Goal: Find specific page/section: Find specific page/section

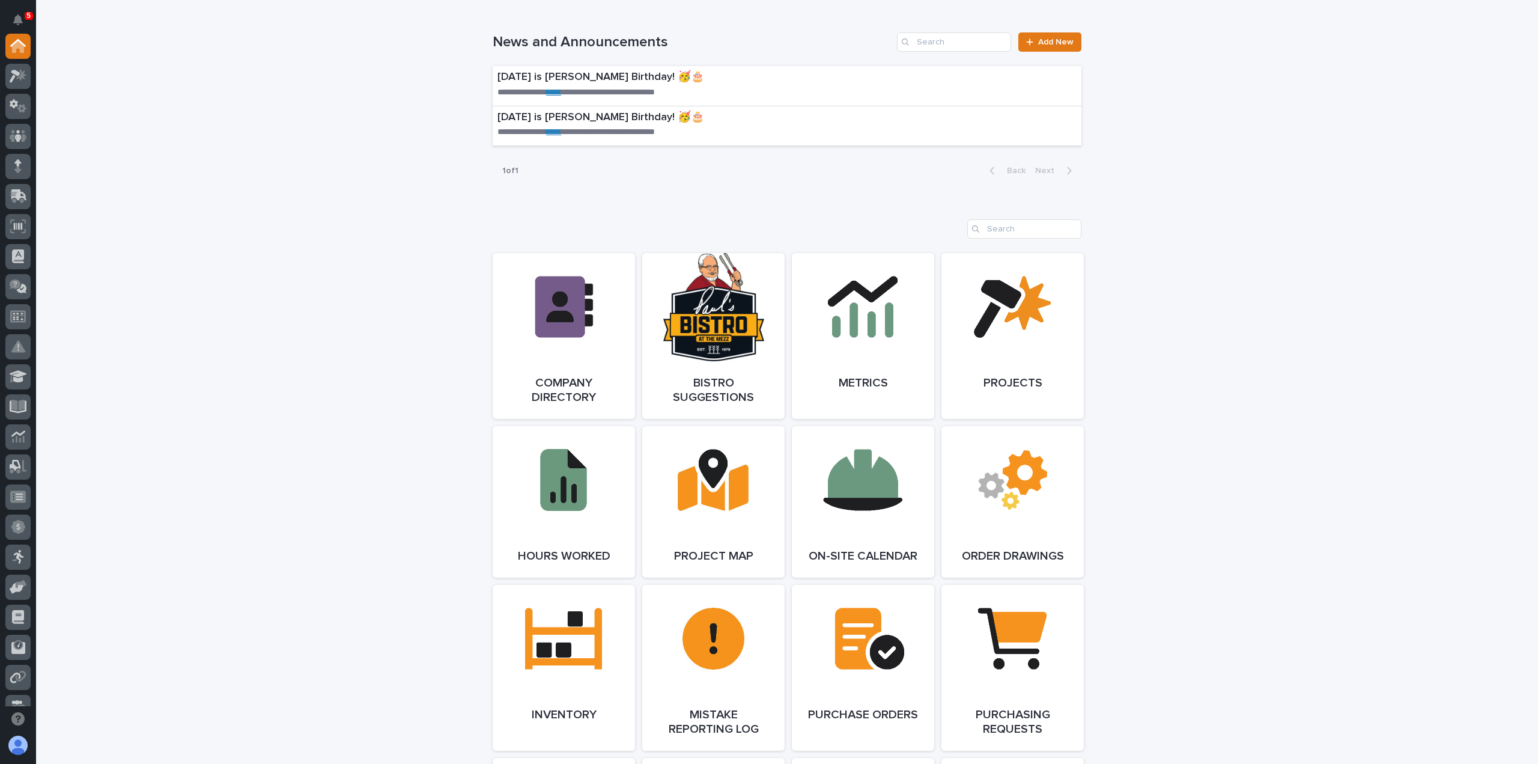
scroll to position [901, 0]
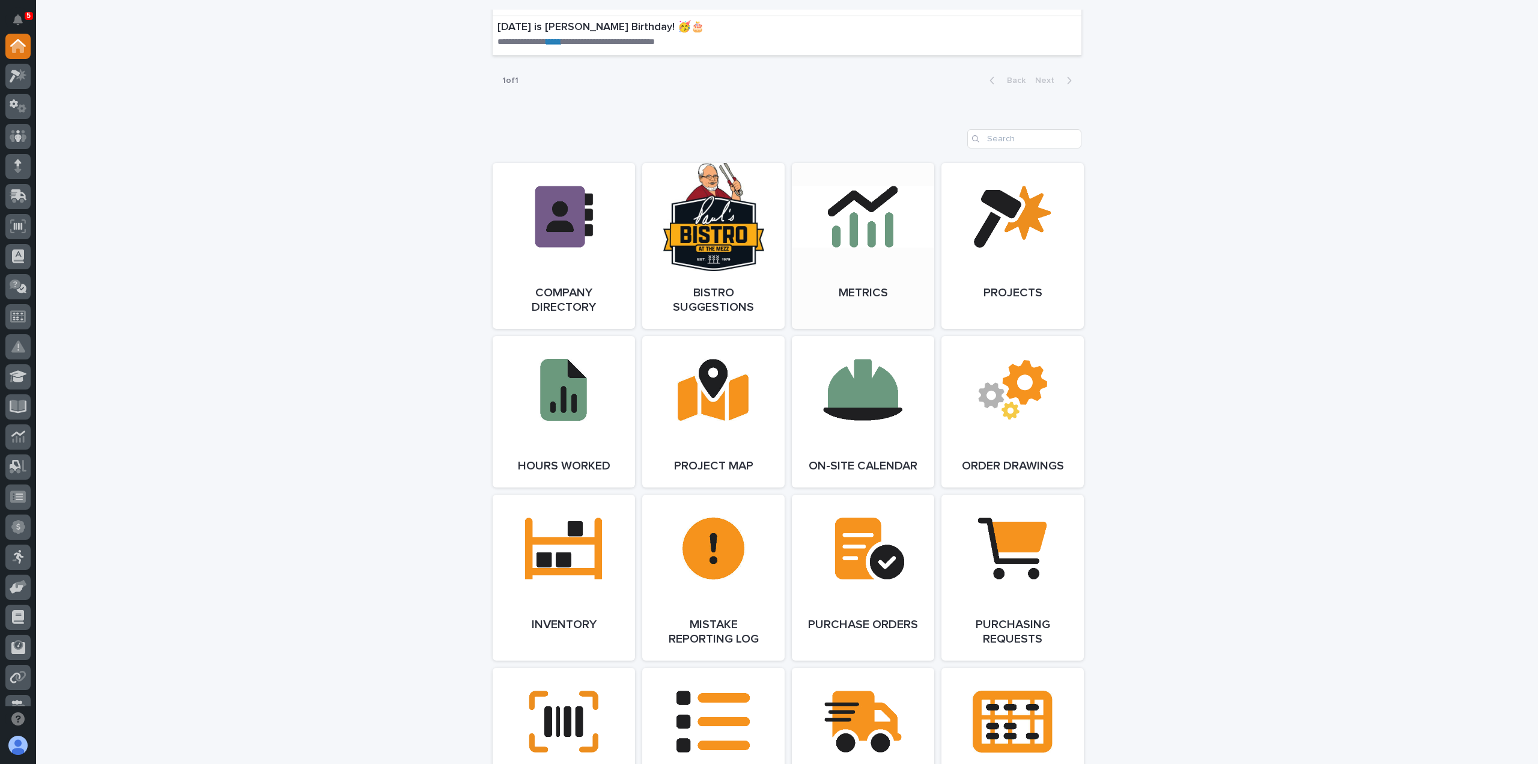
click at [867, 230] on link "Open Link" at bounding box center [863, 246] width 142 height 166
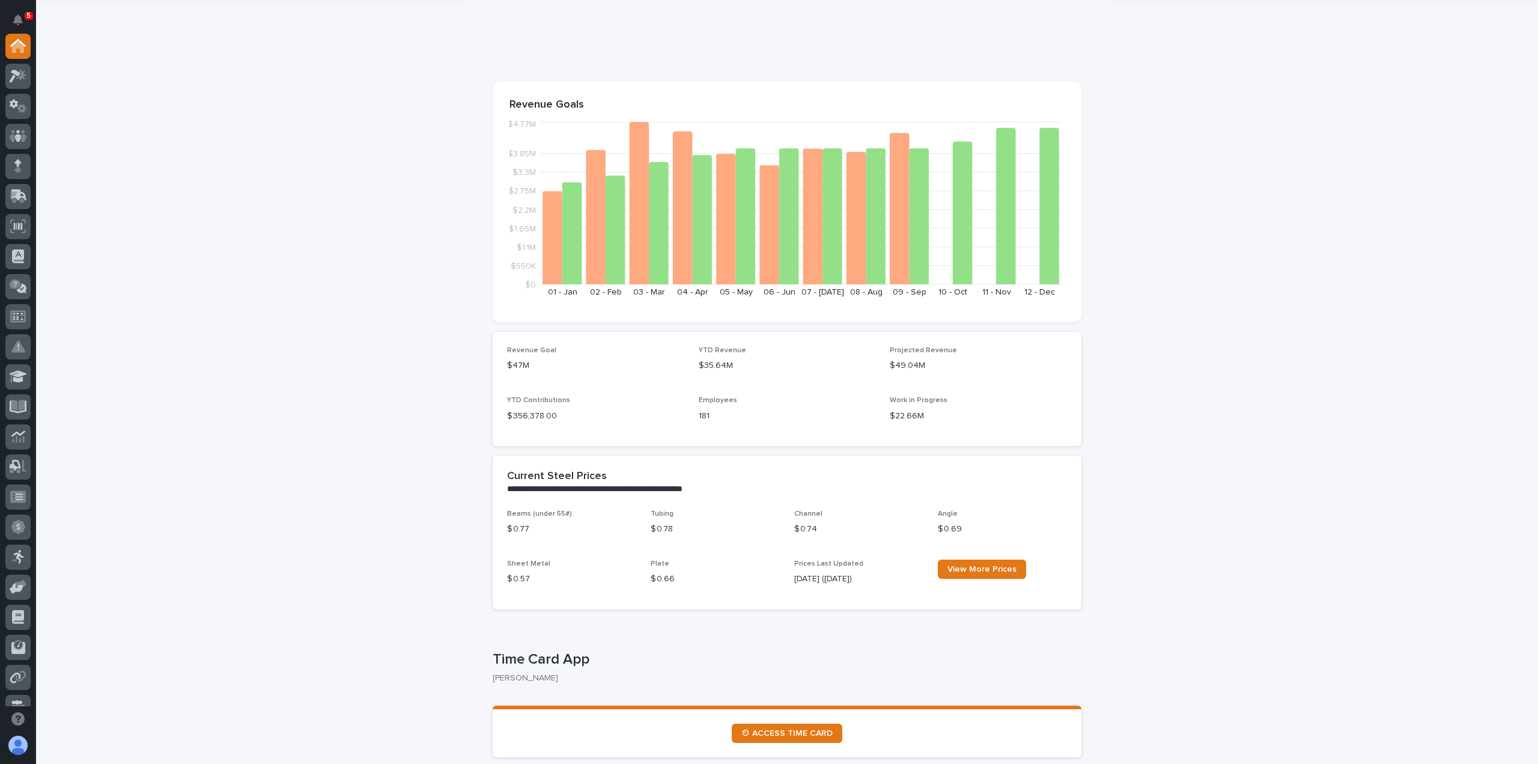
scroll to position [0, 0]
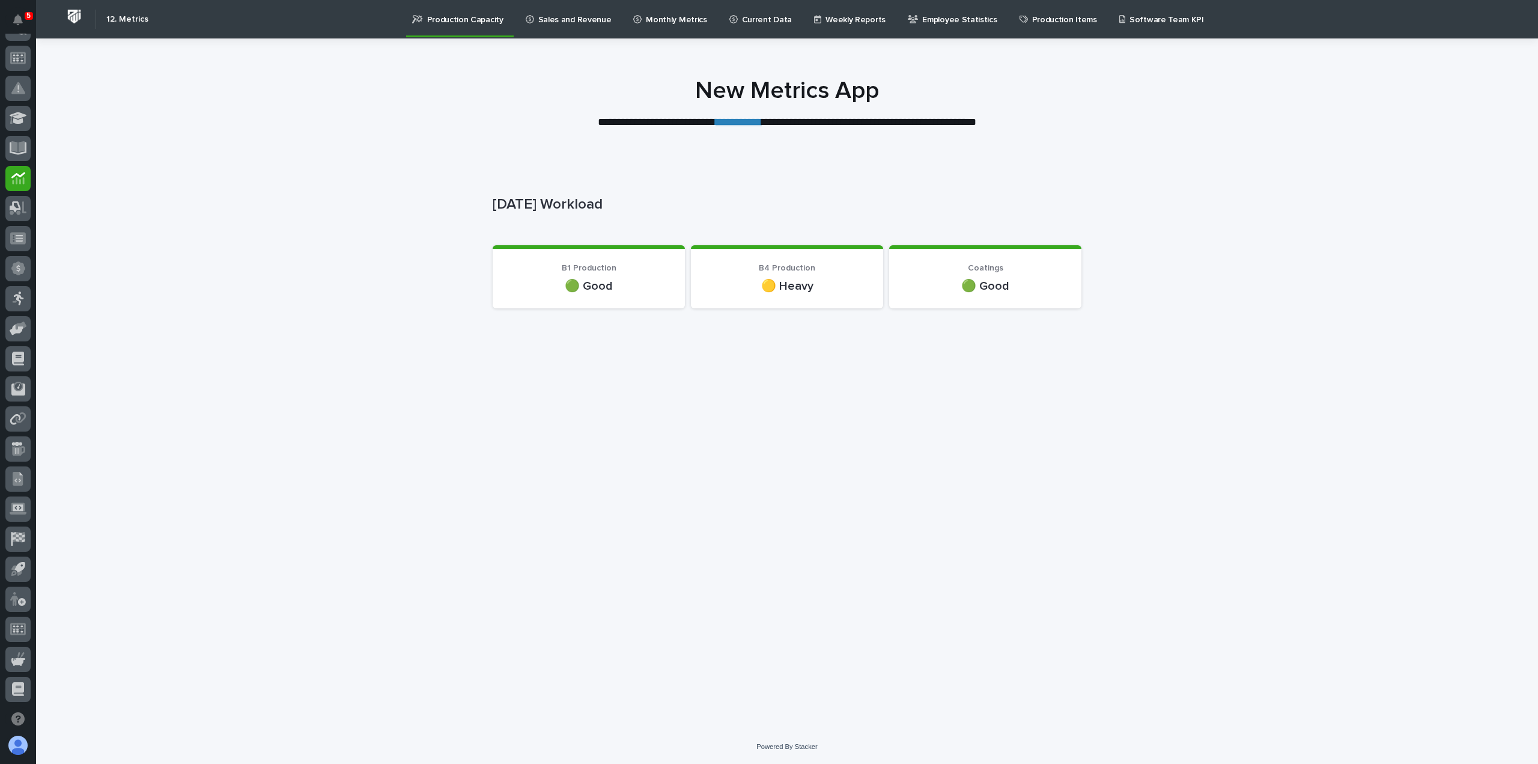
click at [545, 7] on p "Sales and Revenue" at bounding box center [574, 12] width 73 height 25
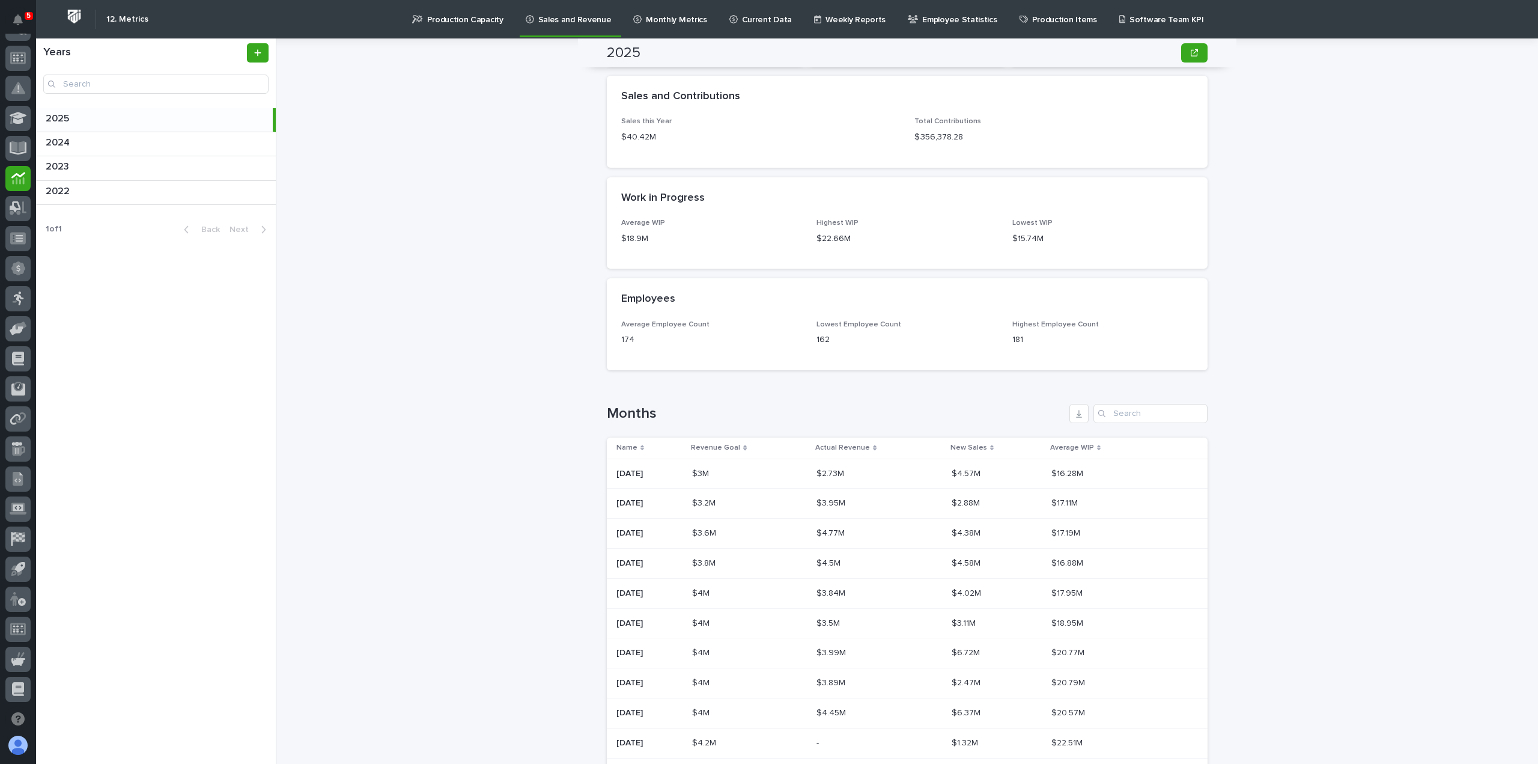
scroll to position [848, 0]
